Goal: Check status: Check status

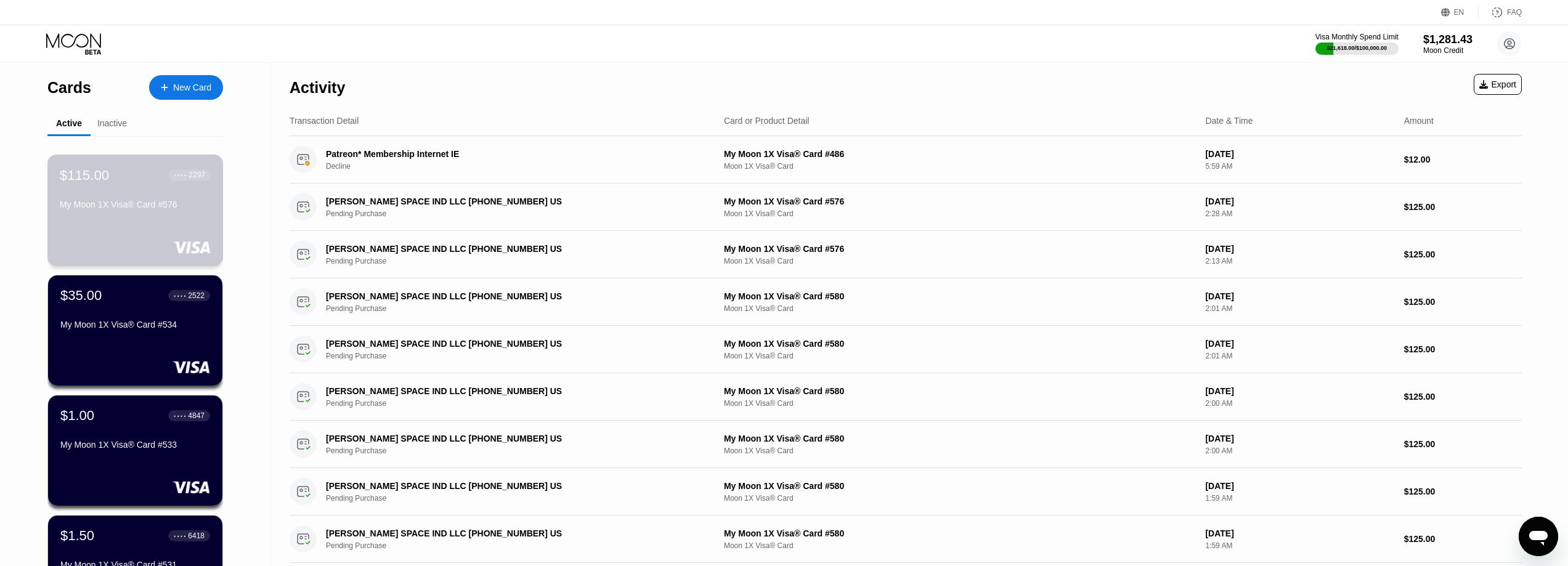
click at [109, 204] on div "My Moon 1X Visa® Card #576" at bounding box center [135, 205] width 151 height 10
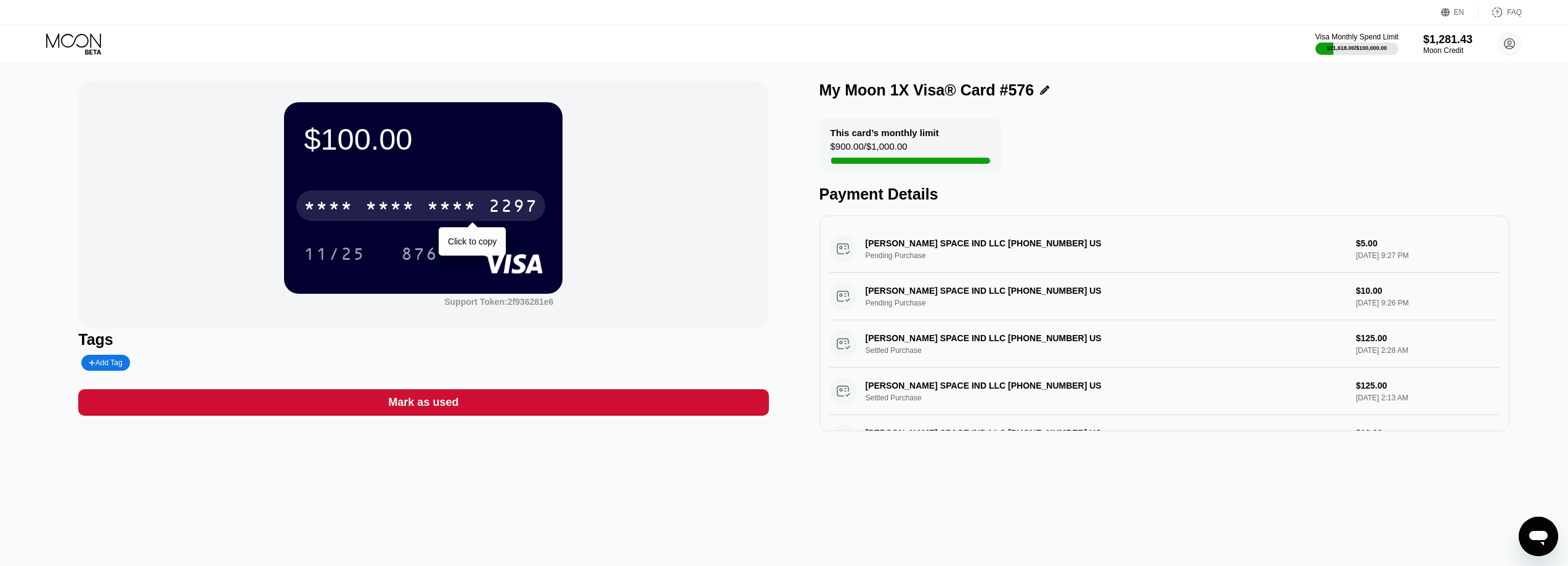
click at [393, 197] on div "* * * * * * * * * * * * 2297" at bounding box center [421, 205] width 249 height 31
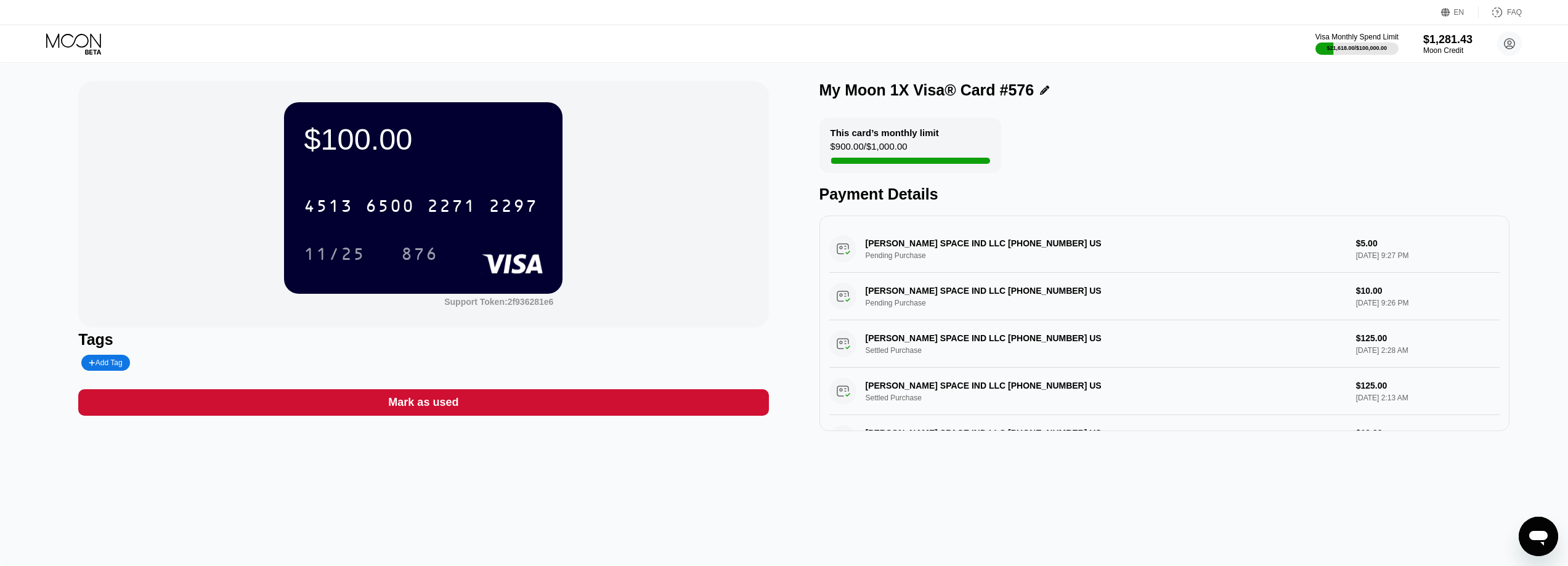
click at [79, 54] on icon at bounding box center [75, 44] width 57 height 22
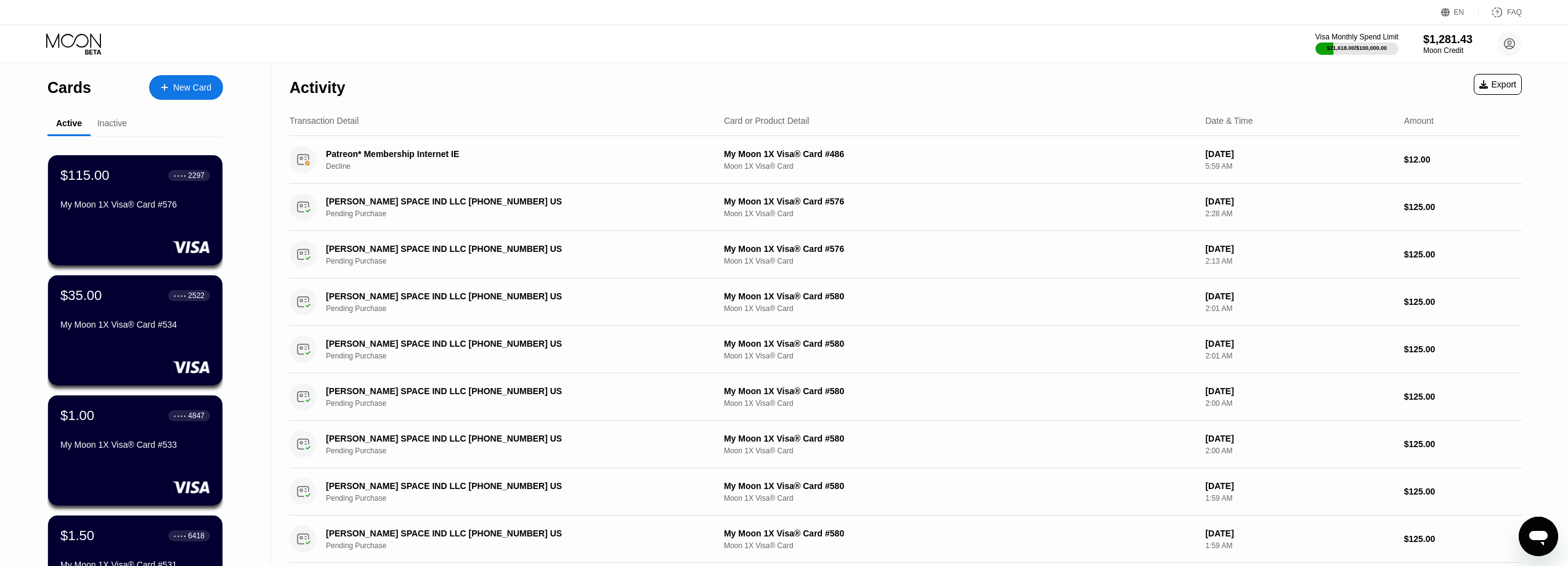
click at [120, 195] on div "$115.00 ● ● ● ● 2297 My Moon 1X Visa® Card #576" at bounding box center [135, 191] width 150 height 47
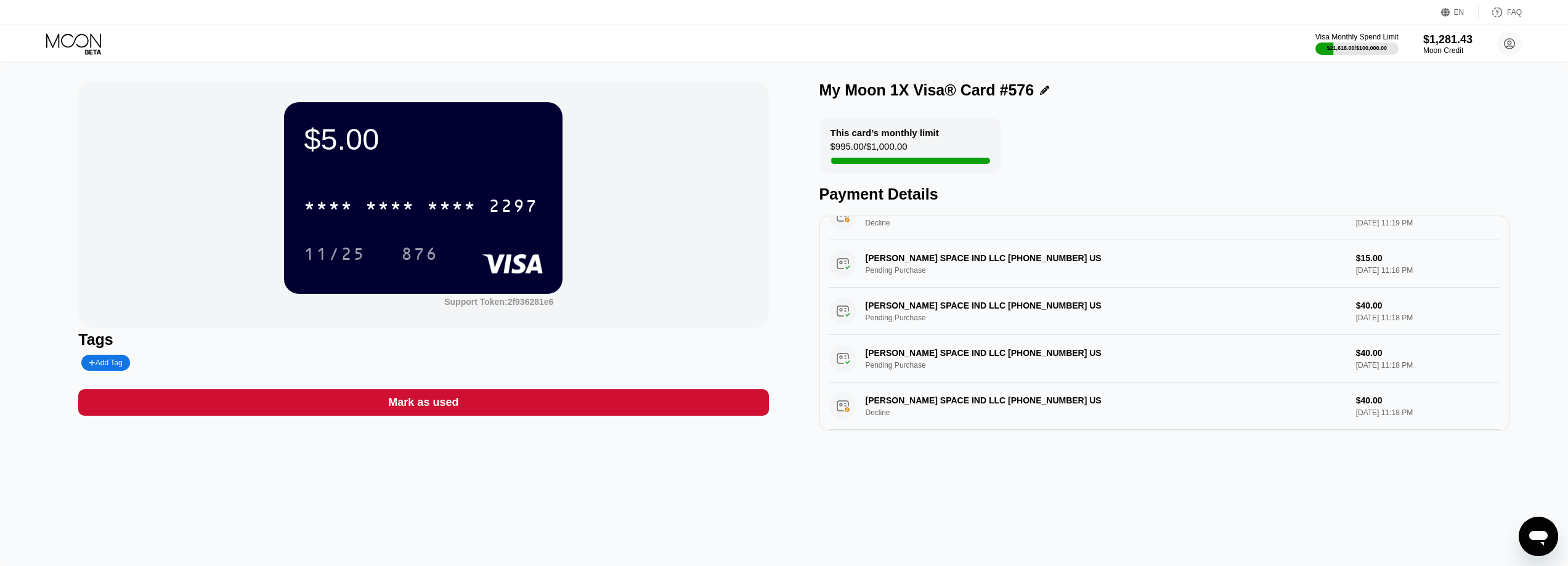
scroll to position [123, 0]
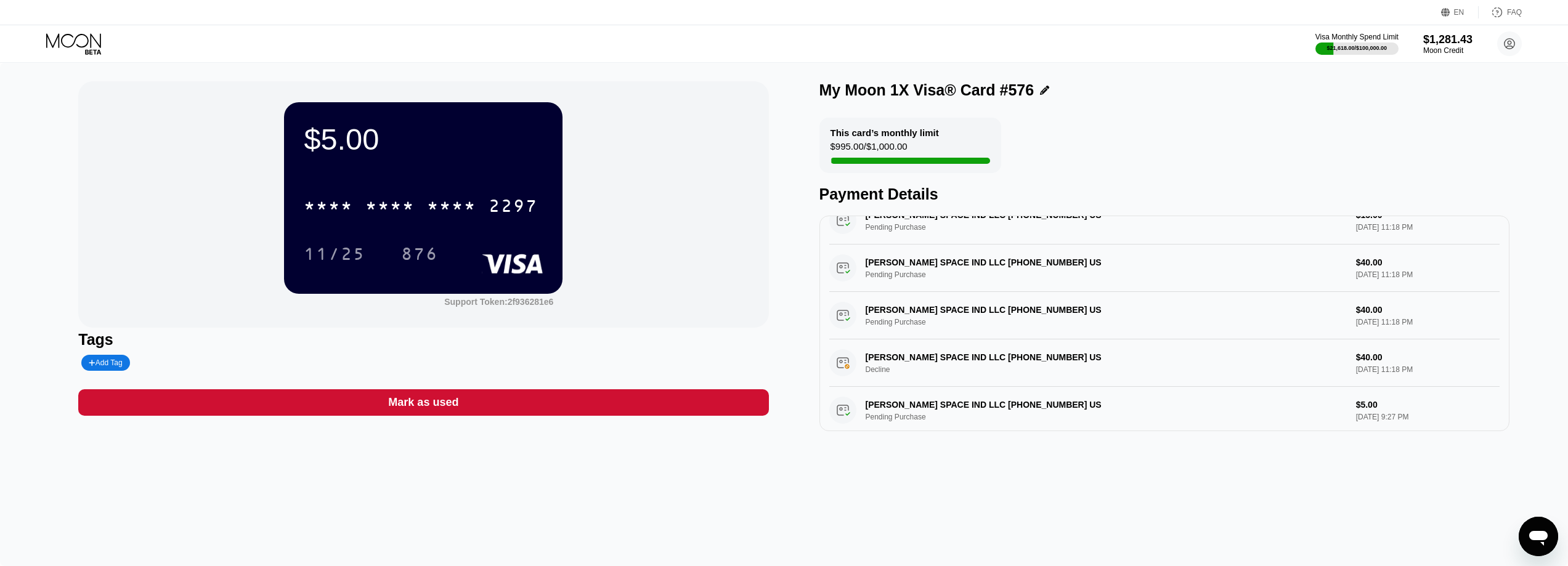
click at [84, 28] on div "Visa Monthly Spend Limit $21,618.00 / $100,000.00 $1,281.43 Moon Credit Might […" at bounding box center [784, 43] width 1568 height 37
click at [85, 32] on div "Visa Monthly Spend Limit $21,618.00 / $100,000.00 $1,281.43 Moon Credit Might […" at bounding box center [784, 43] width 1568 height 37
click at [86, 42] on icon at bounding box center [75, 44] width 57 height 22
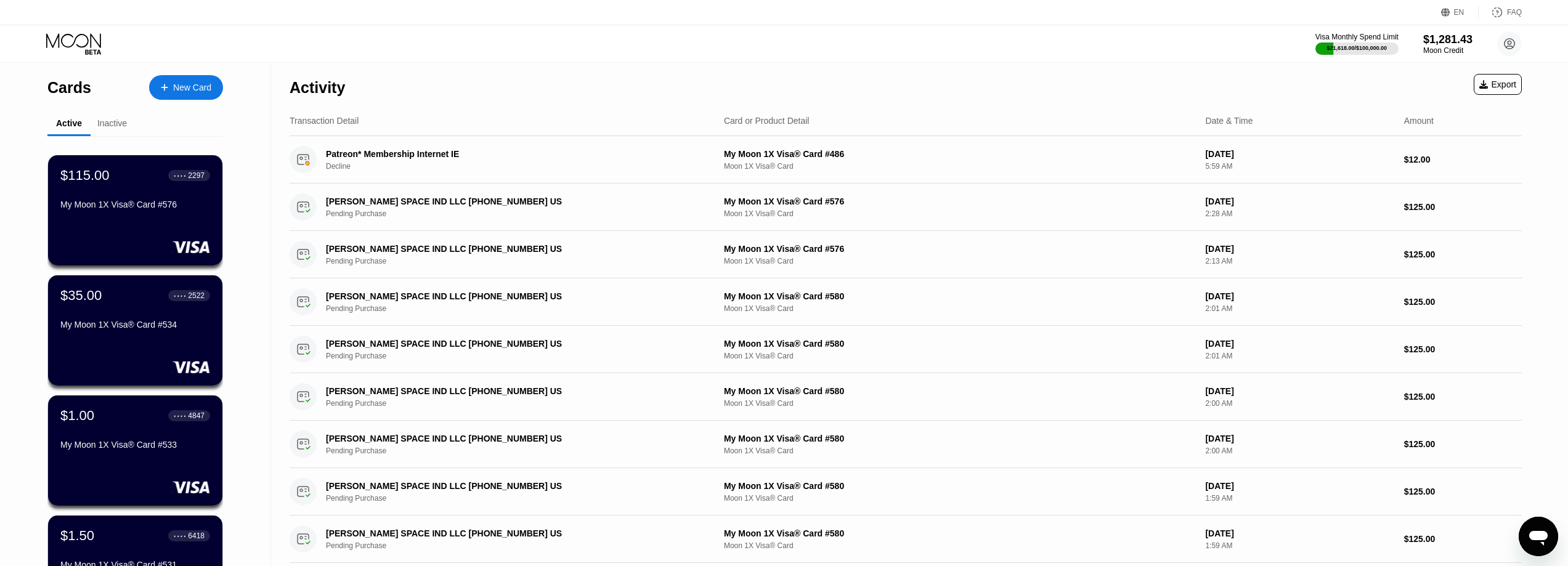
click at [108, 201] on div "$115.00 ● ● ● ● 2297 My Moon 1X Visa® Card #576" at bounding box center [135, 191] width 150 height 47
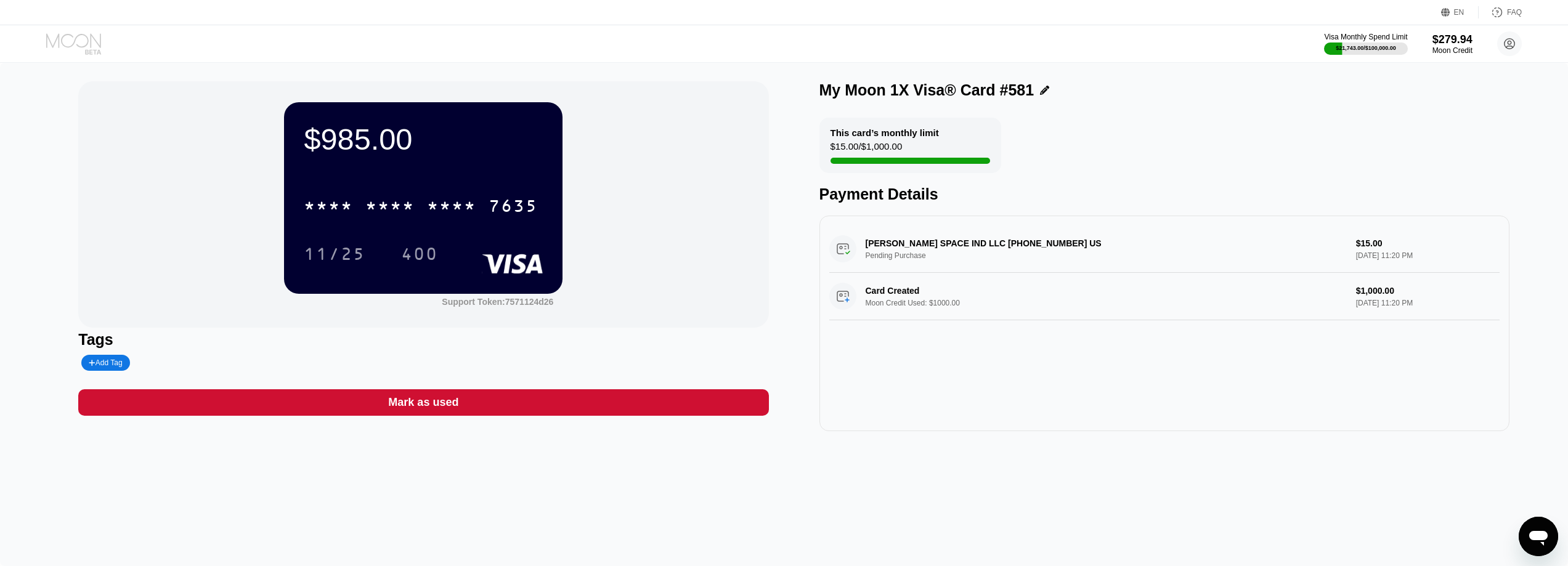
click at [80, 39] on icon at bounding box center [75, 44] width 57 height 22
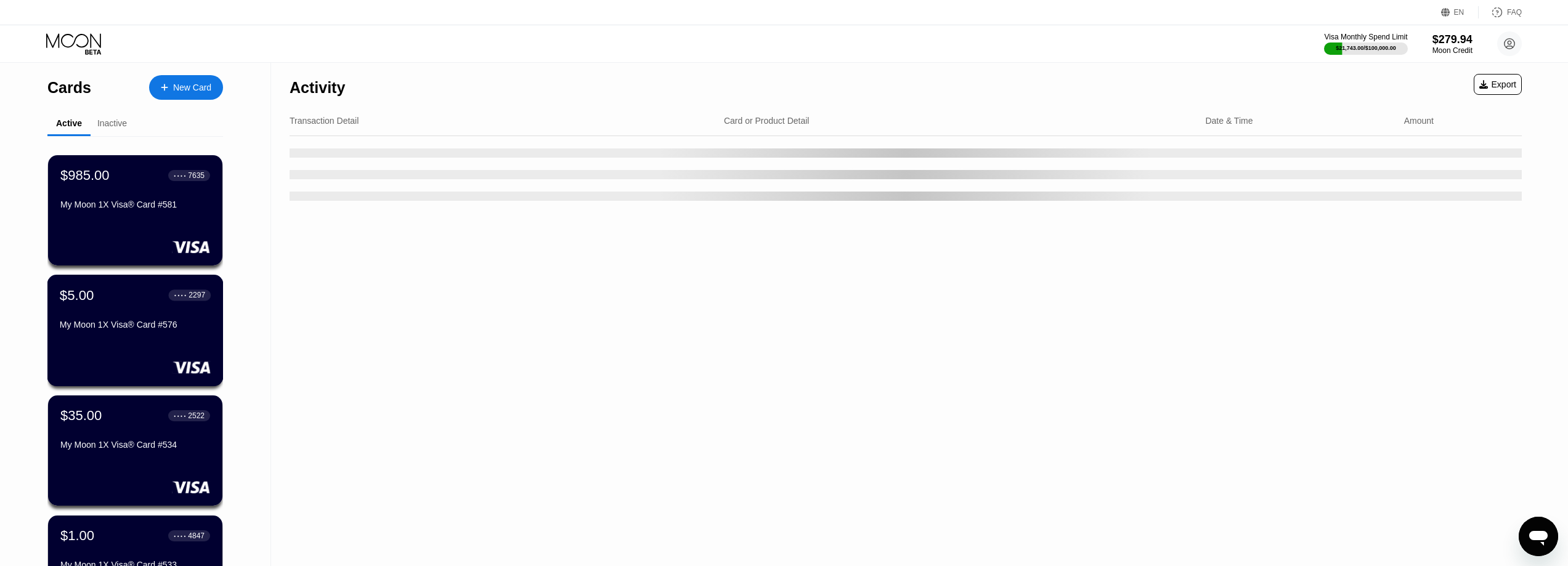
click at [91, 315] on div "$5.00 ● ● ● ● 2297 My Moon 1X Visa® Card #576" at bounding box center [135, 311] width 151 height 47
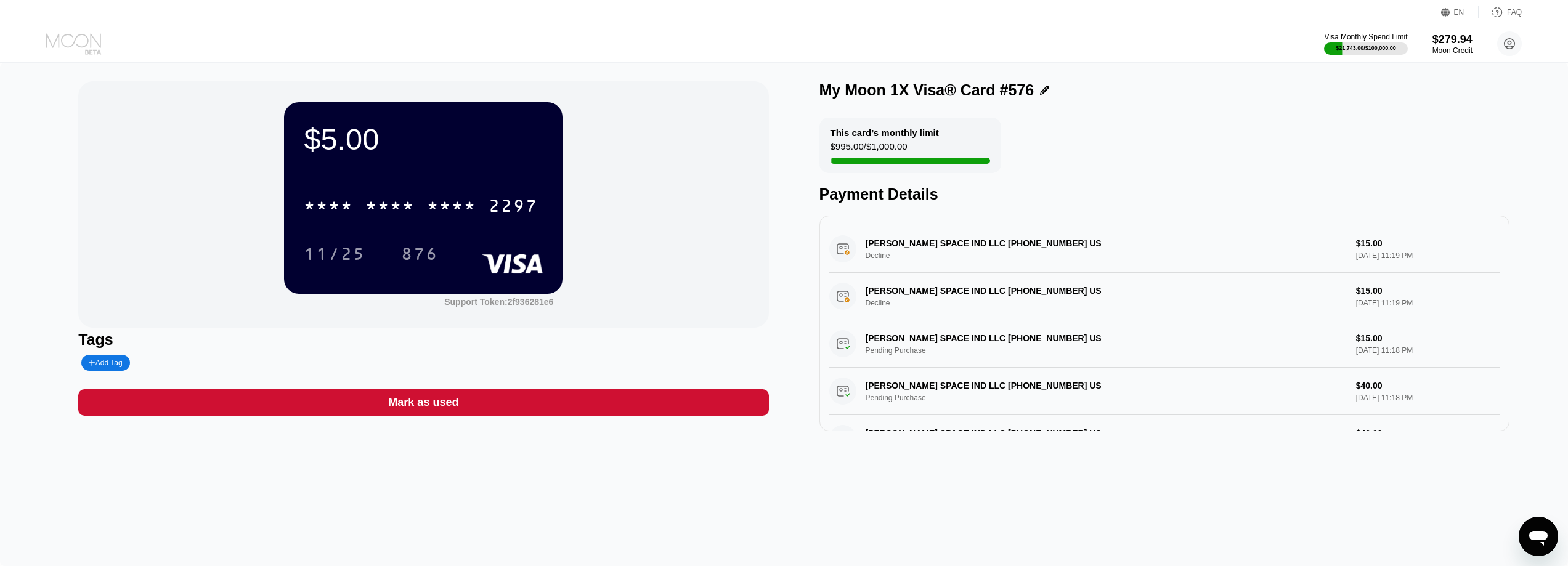
click at [80, 37] on icon at bounding box center [75, 44] width 57 height 22
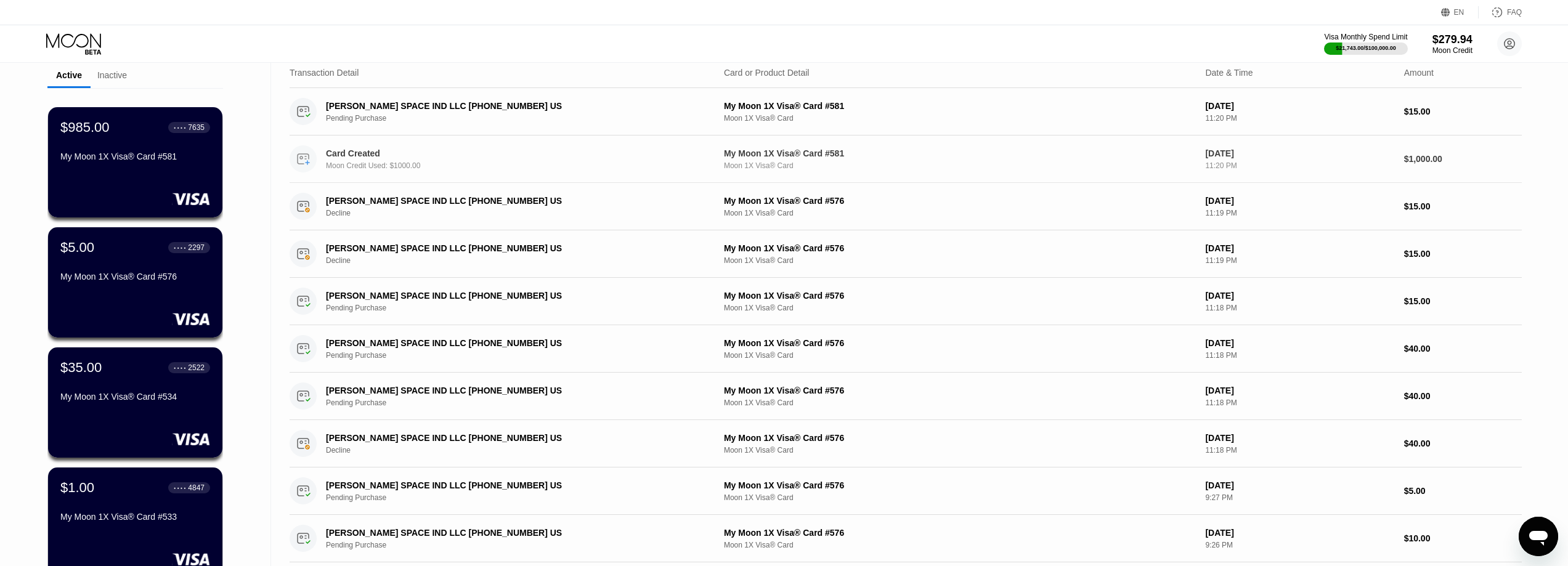
scroll to position [62, 0]
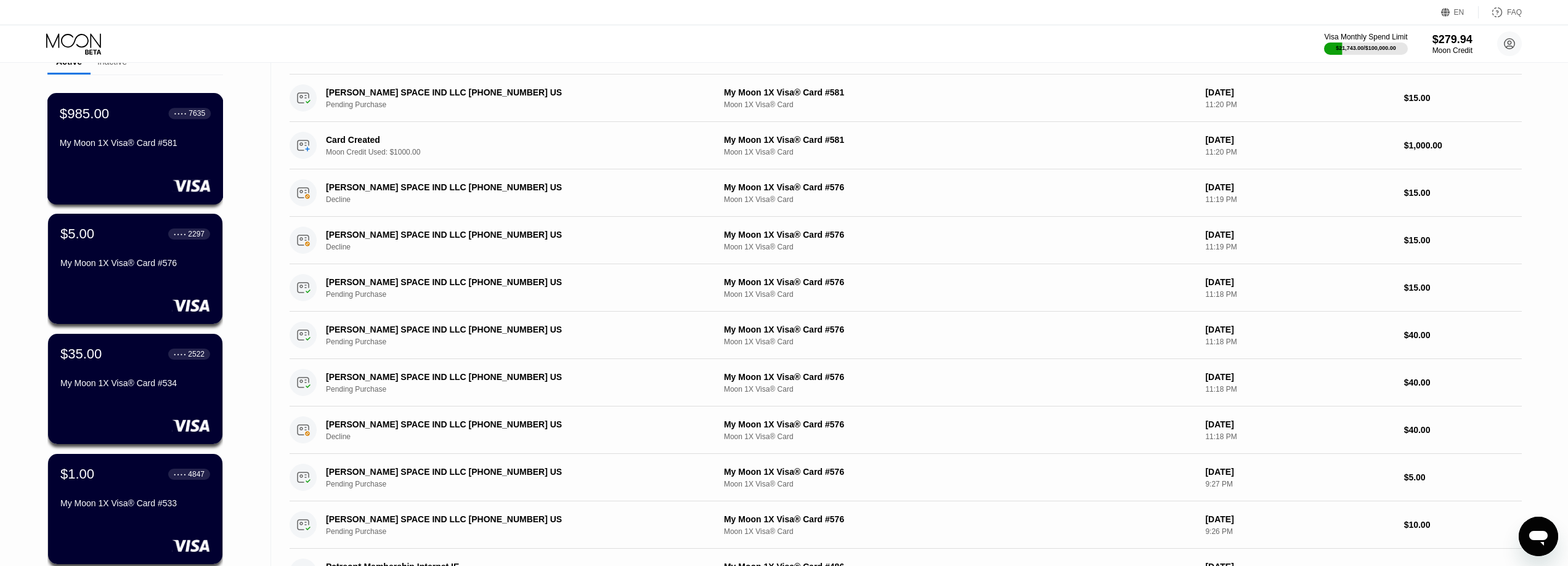
click at [144, 114] on div "$985.00 ● ● ● ● 7635" at bounding box center [135, 114] width 151 height 16
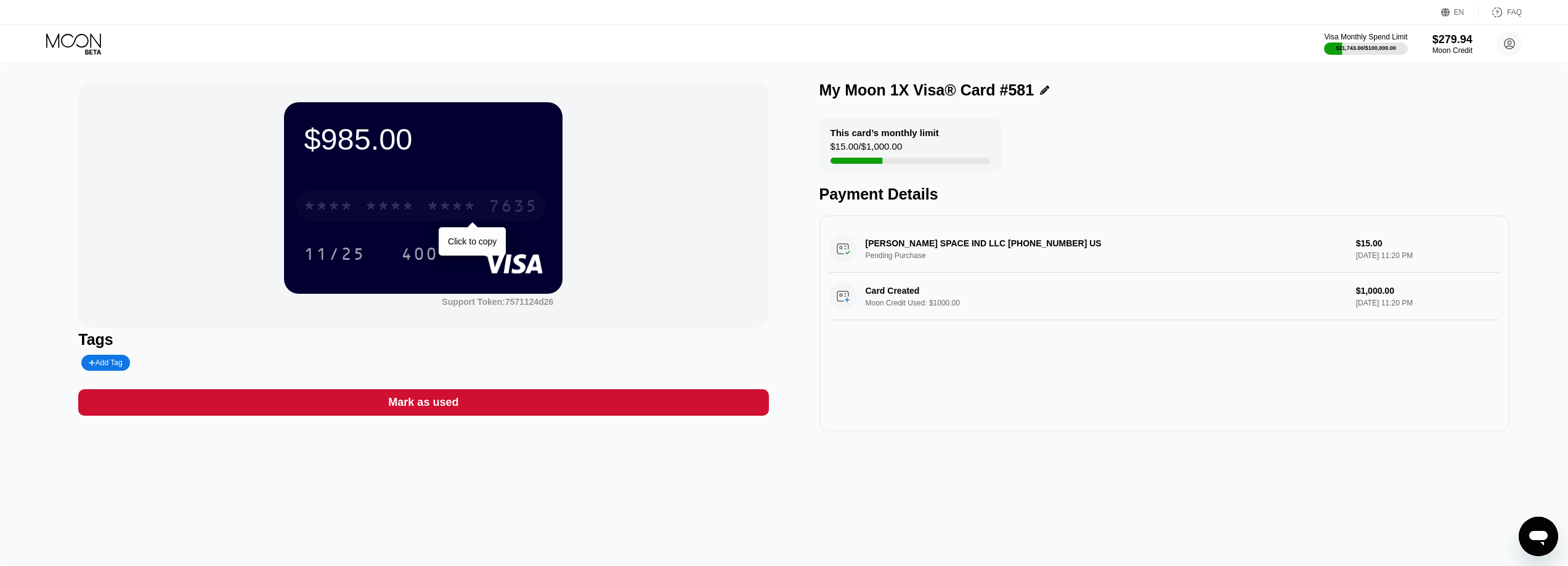
click at [407, 210] on div "* * * *" at bounding box center [390, 208] width 49 height 20
click at [114, 55] on div "Visa Monthly Spend Limit $21,743.00 / $100,000.00 $279.94 Moon Credit Might int…" at bounding box center [784, 43] width 1568 height 37
click at [103, 51] on icon at bounding box center [75, 44] width 57 height 22
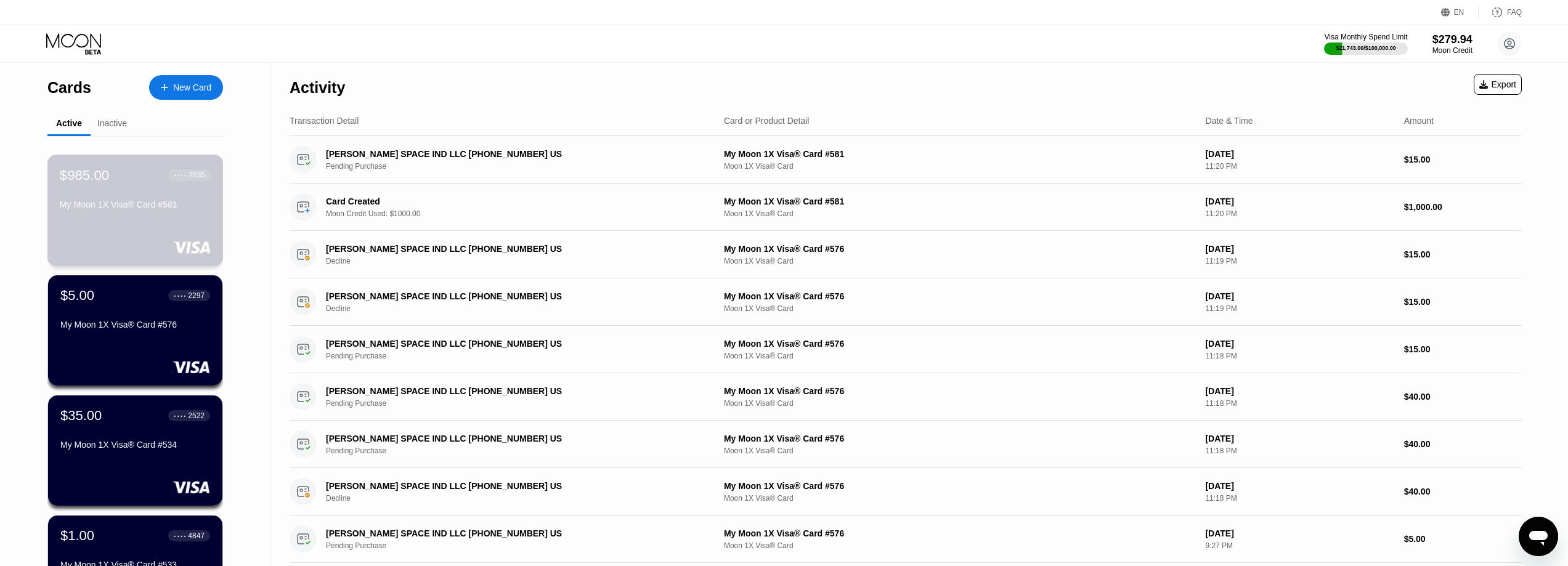
click at [121, 183] on div "$985.00 ● ● ● ● 7635" at bounding box center [135, 175] width 151 height 16
